Goal: Task Accomplishment & Management: Use online tool/utility

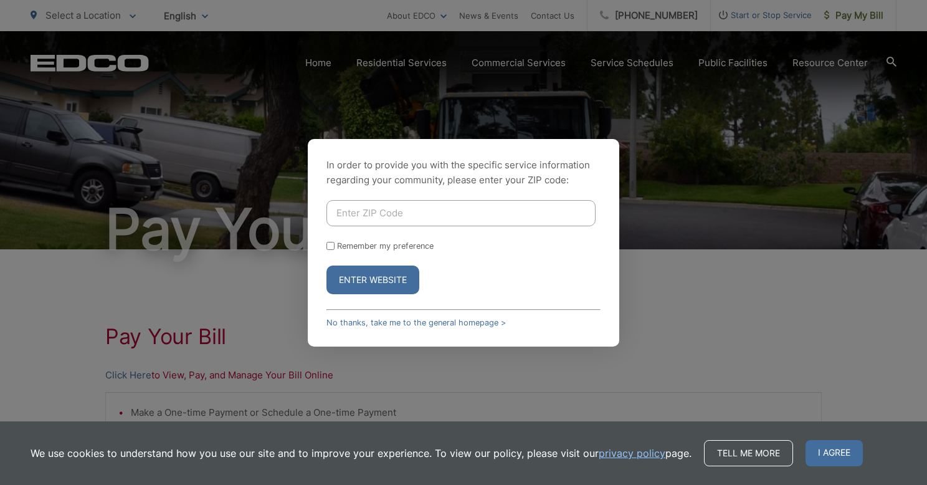
click at [453, 209] on input "Enter ZIP Code" at bounding box center [461, 213] width 269 height 26
type input "91935"
click at [331, 246] on input "Remember my preference" at bounding box center [331, 246] width 8 height 8
checkbox input "true"
click at [380, 281] on button "Enter Website" at bounding box center [373, 279] width 93 height 29
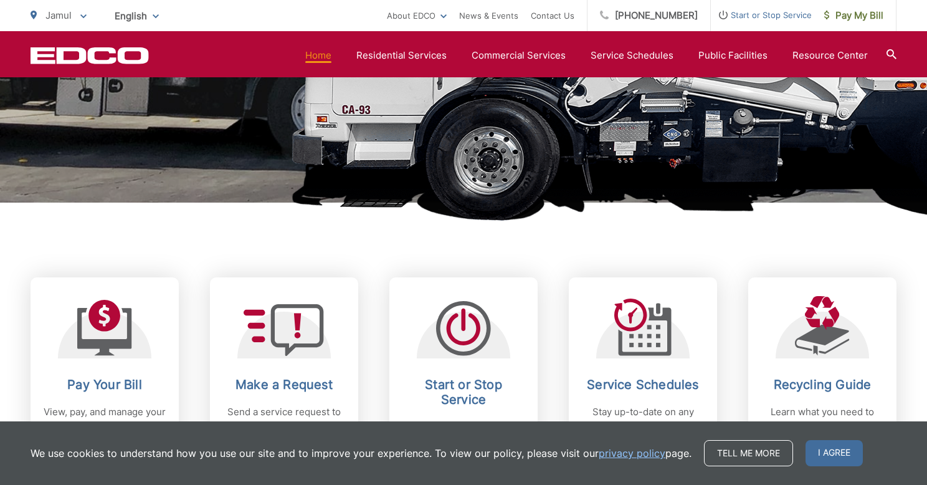
scroll to position [345, 0]
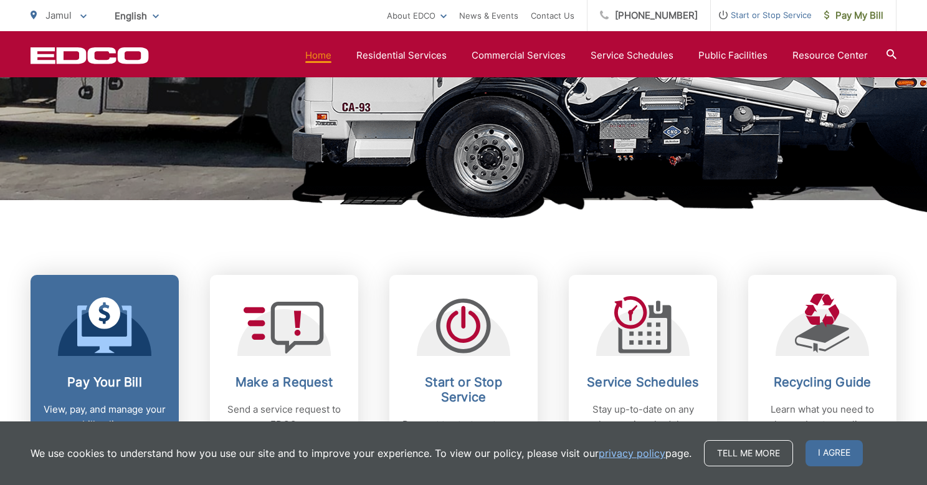
click at [106, 340] on icon at bounding box center [104, 328] width 54 height 47
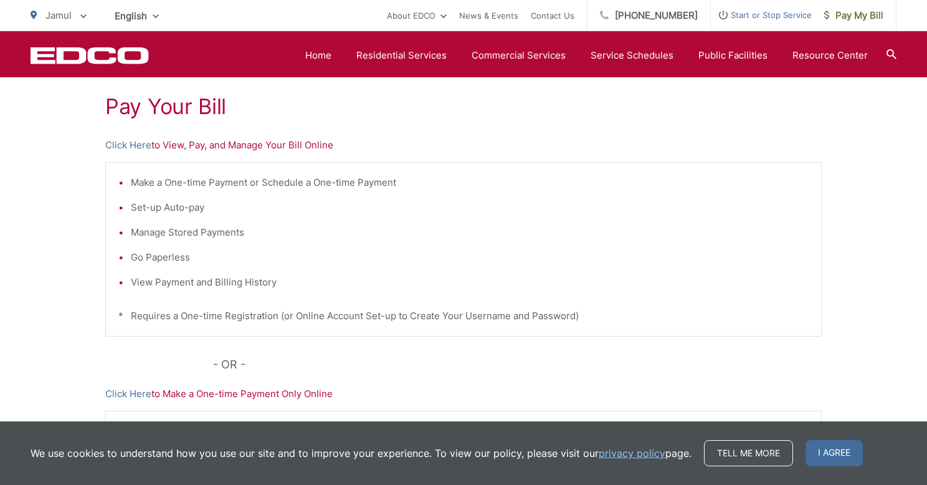
scroll to position [224, 0]
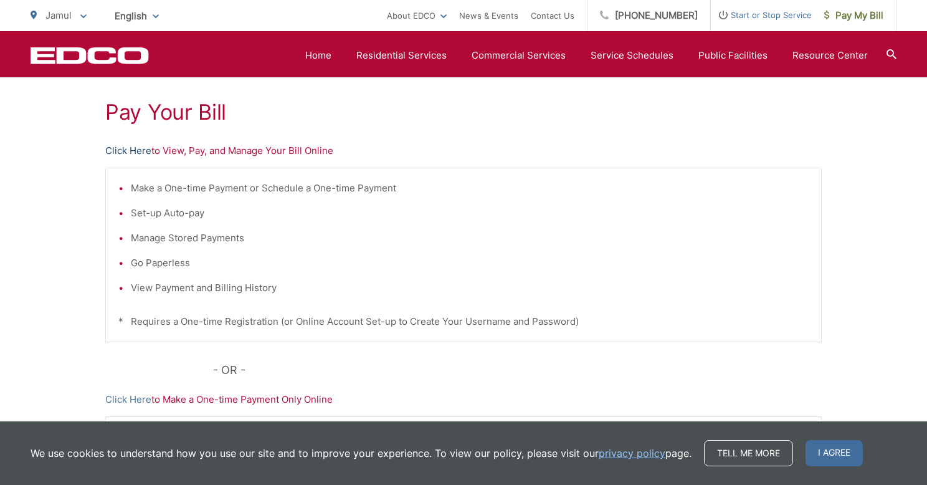
click at [138, 154] on link "Click Here" at bounding box center [128, 150] width 46 height 15
